Goal: Transaction & Acquisition: Purchase product/service

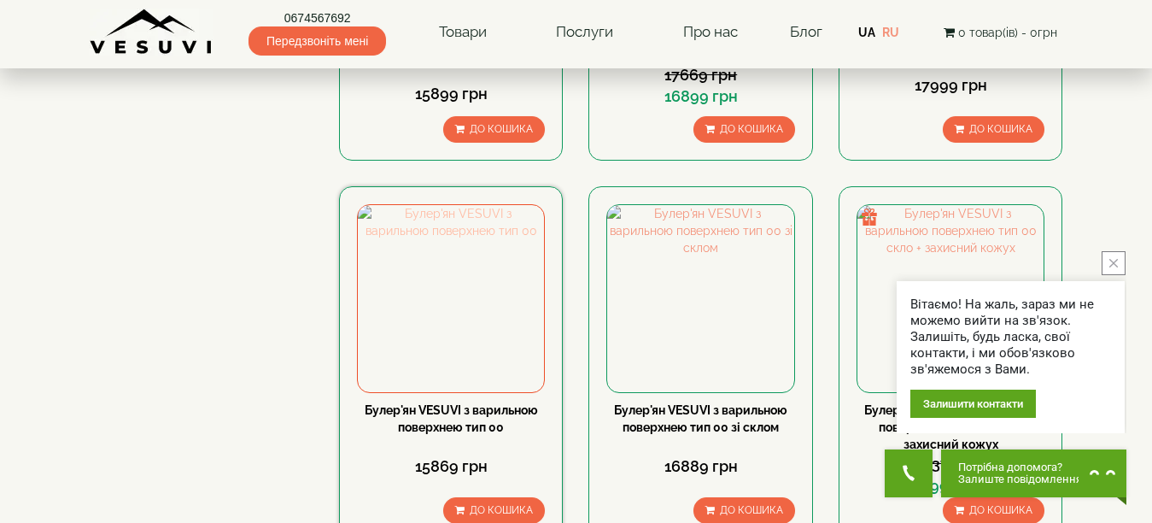
scroll to position [1111, 0]
click at [443, 204] on img at bounding box center [451, 297] width 186 height 186
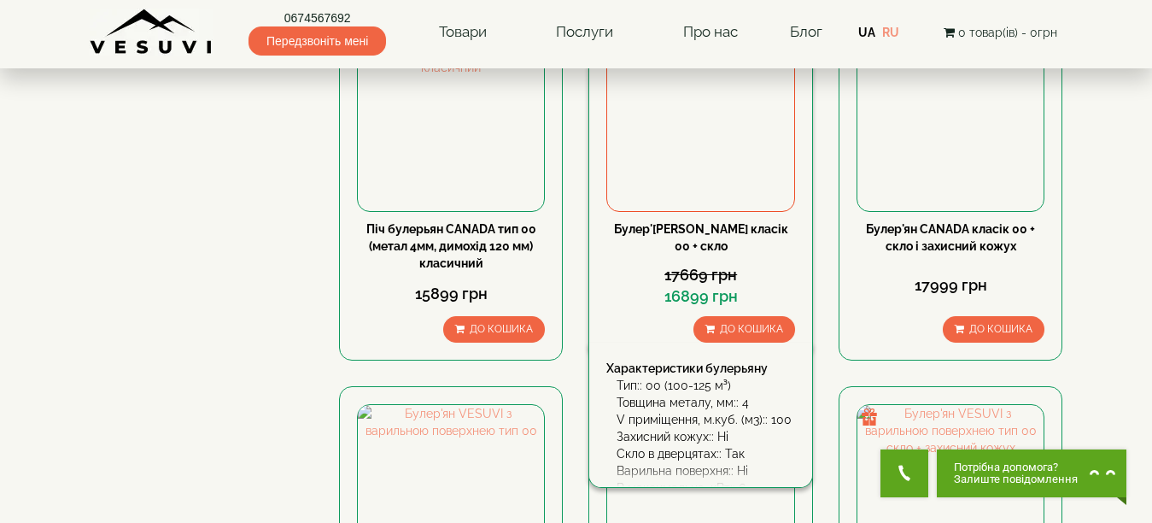
scroll to position [944, 0]
